Goal: Information Seeking & Learning: Learn about a topic

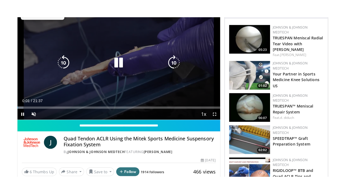
scroll to position [54, 0]
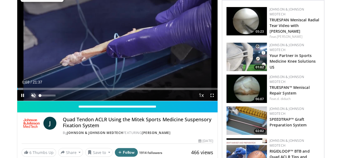
click at [28, 100] on span "Video Player" at bounding box center [33, 95] width 11 height 11
click at [216, 100] on span "Video Player" at bounding box center [212, 95] width 11 height 11
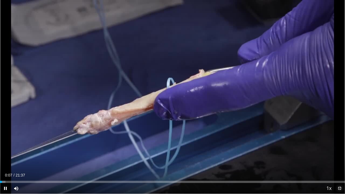
click at [337, 157] on span "Video Player" at bounding box center [339, 188] width 11 height 11
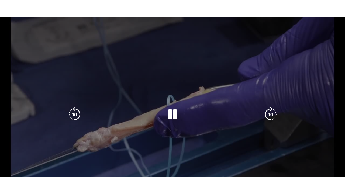
scroll to position [42, 0]
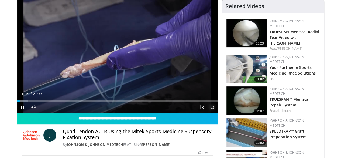
click at [217, 112] on span "Video Player" at bounding box center [212, 107] width 11 height 11
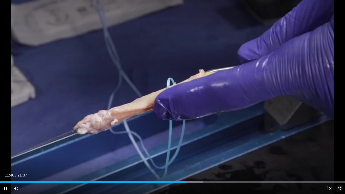
click at [339, 157] on span "Video Player" at bounding box center [339, 188] width 11 height 11
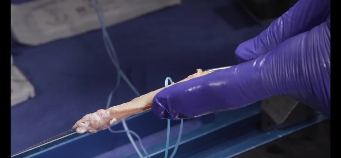
scroll to position [57, 0]
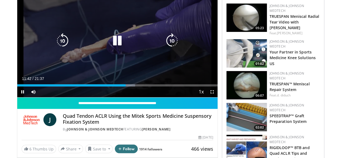
click at [112, 44] on icon "Video Player" at bounding box center [117, 40] width 15 height 15
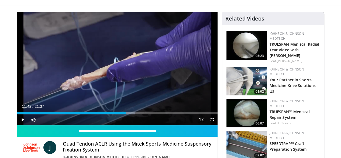
scroll to position [0, 0]
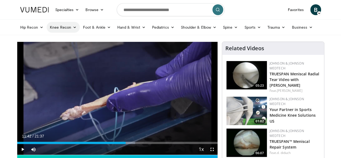
click at [50, 25] on link "Knee Recon" at bounding box center [63, 27] width 33 height 11
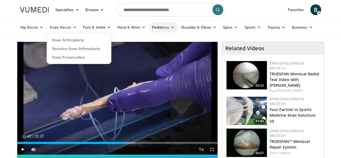
click at [171, 28] on icon at bounding box center [173, 27] width 4 height 4
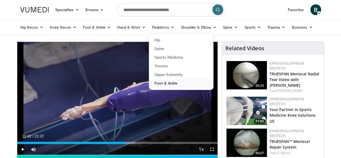
click at [149, 86] on link "Foot & Ankle" at bounding box center [181, 83] width 64 height 9
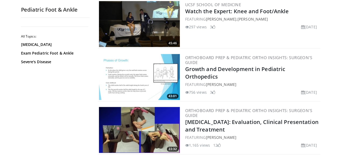
scroll to position [1105, 0]
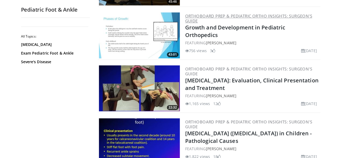
click at [244, 14] on link "OrthoBoard Prep & Pediatric Ortho Insights: Surgeon's Guide" at bounding box center [248, 18] width 127 height 10
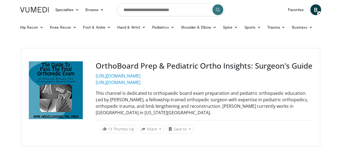
click at [38, 88] on div at bounding box center [59, 97] width 60 height 72
click at [131, 81] on link "https://www.youtube.com/@Pediatricorthopedic/videos" at bounding box center [118, 82] width 45 height 6
click at [149, 26] on link "Pediatrics" at bounding box center [163, 27] width 29 height 11
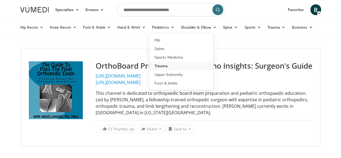
click at [150, 65] on link "Trauma" at bounding box center [181, 65] width 64 height 9
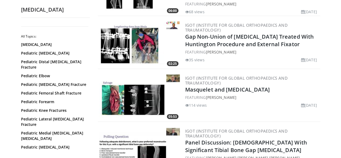
scroll to position [620, 0]
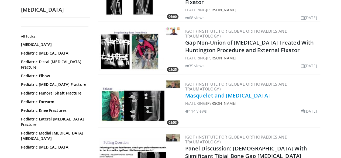
click at [223, 92] on link "Masquelet and [MEDICAL_DATA]" at bounding box center [227, 95] width 85 height 7
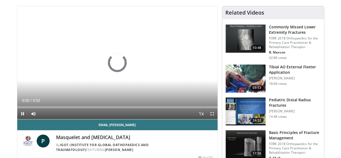
scroll to position [54, 0]
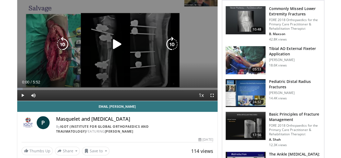
click at [113, 46] on icon "Video Player" at bounding box center [117, 44] width 15 height 15
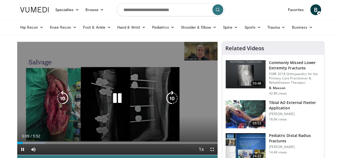
scroll to position [108, 0]
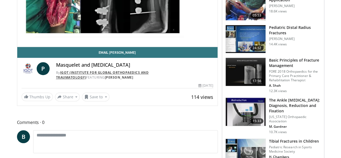
click at [76, 79] on link "IGOT (Institute for Global Orthopaedics and Traumatology)" at bounding box center [102, 74] width 93 height 9
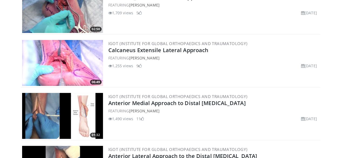
scroll to position [1148, 0]
